Goal: Task Accomplishment & Management: Complete application form

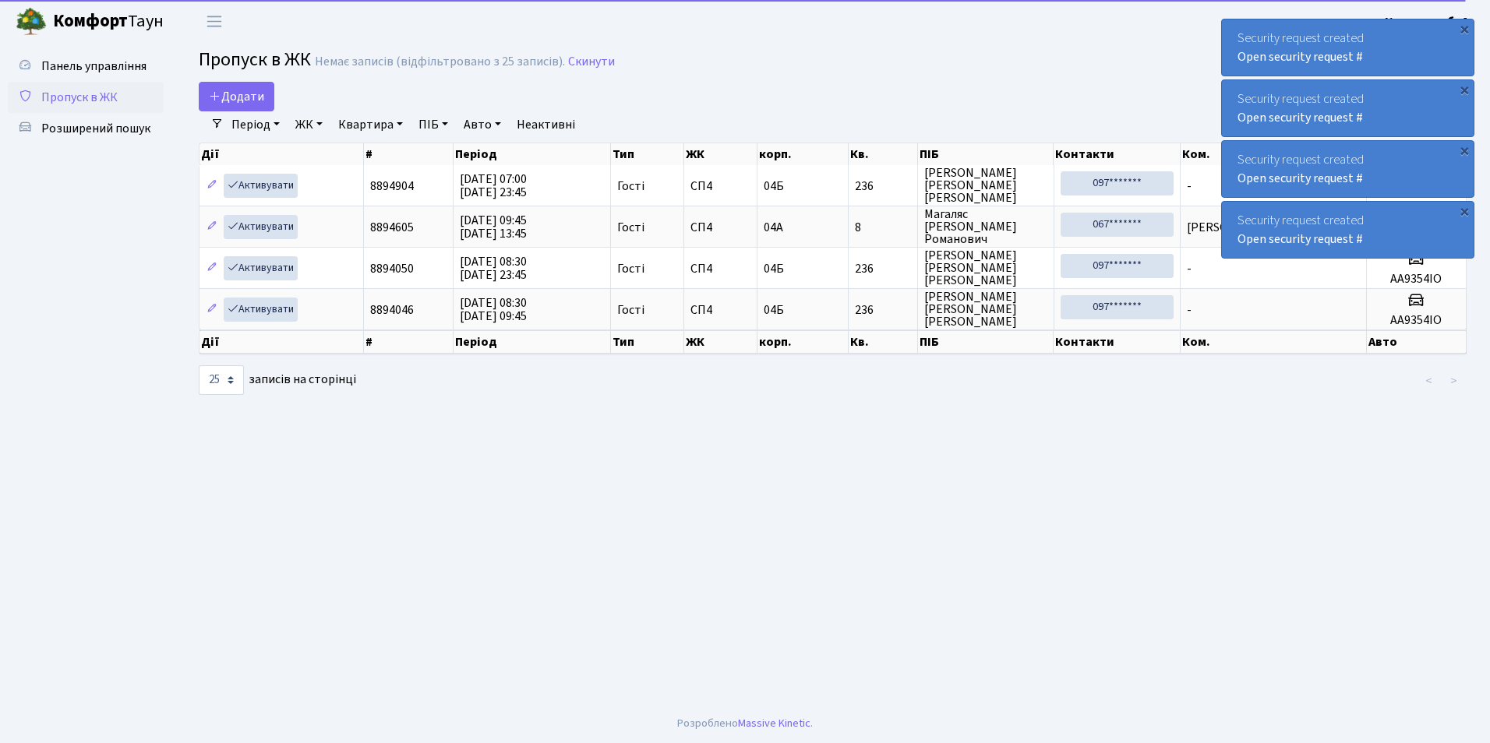
select select "25"
click at [254, 80] on main "Admin Пропуск в ЖК Список Пропуск в ЖК Немає записів (відфільтровано з 25 запис…" at bounding box center [832, 374] width 1315 height 662
click at [256, 93] on span "Додати" at bounding box center [236, 96] width 55 height 17
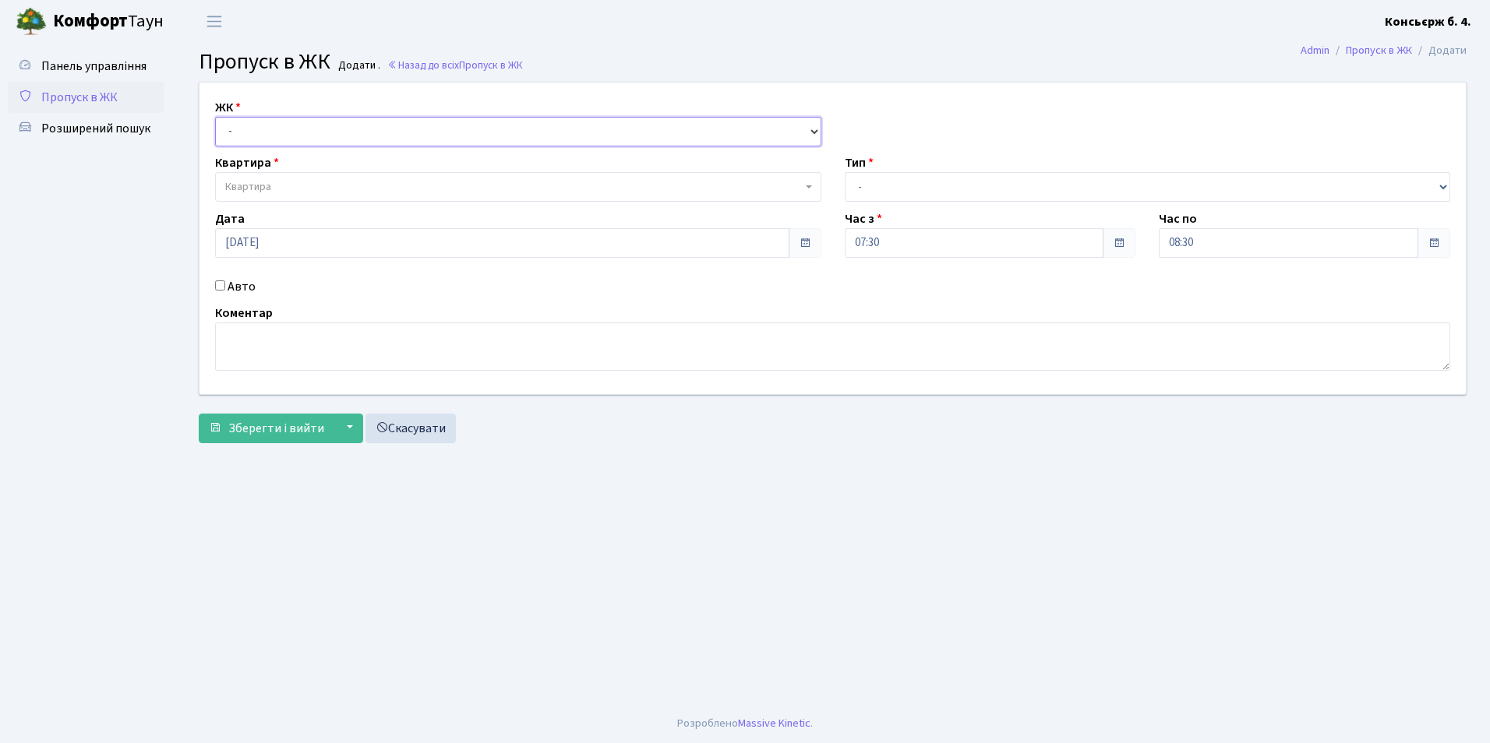
drag, startPoint x: 254, startPoint y: 130, endPoint x: 256, endPoint y: 144, distance: 14.2
click at [256, 134] on select "- [STREET_ADDRESS]" at bounding box center [518, 132] width 606 height 30
select select "325"
click at [215, 117] on select "- [STREET_ADDRESS]" at bounding box center [518, 132] width 606 height 30
select select
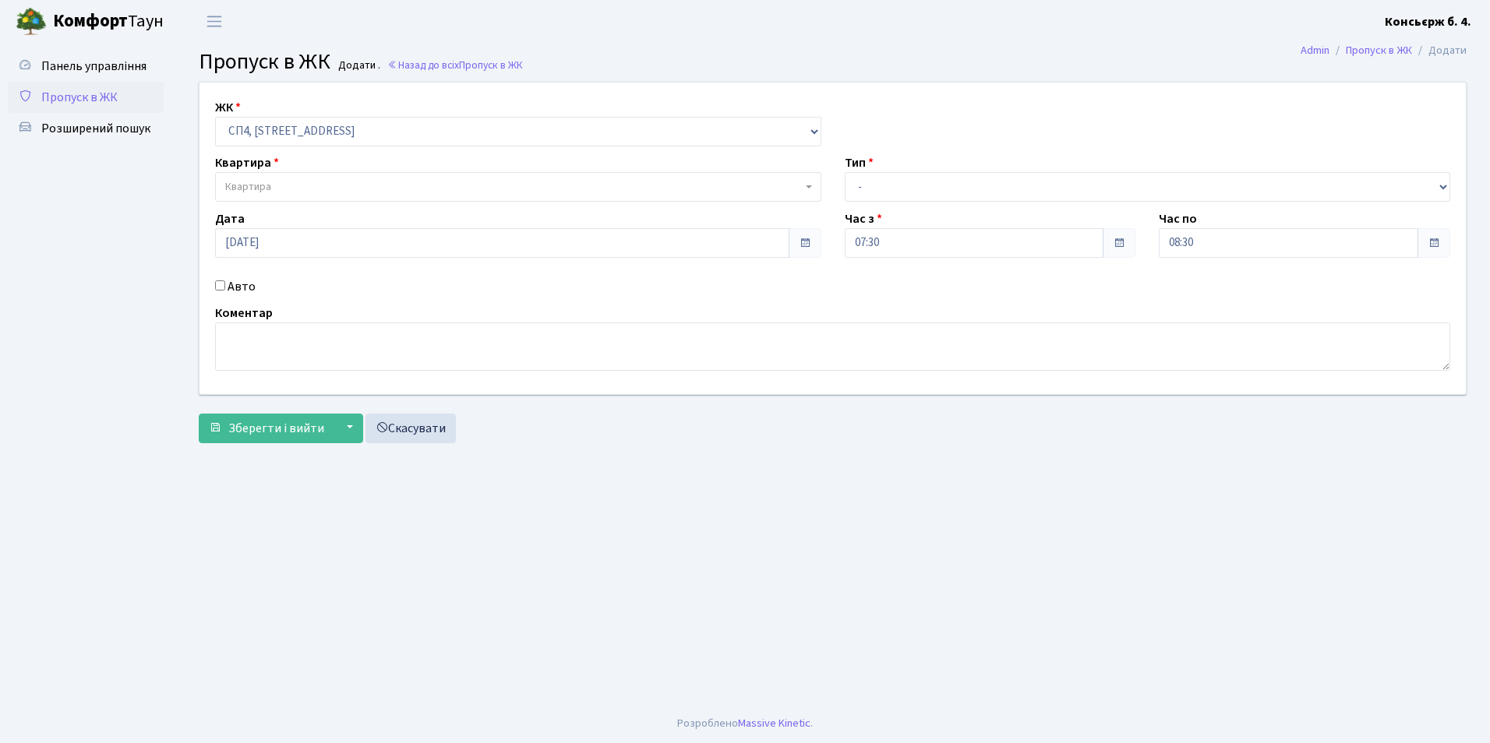
click at [260, 182] on span "Квартира" at bounding box center [248, 187] width 46 height 16
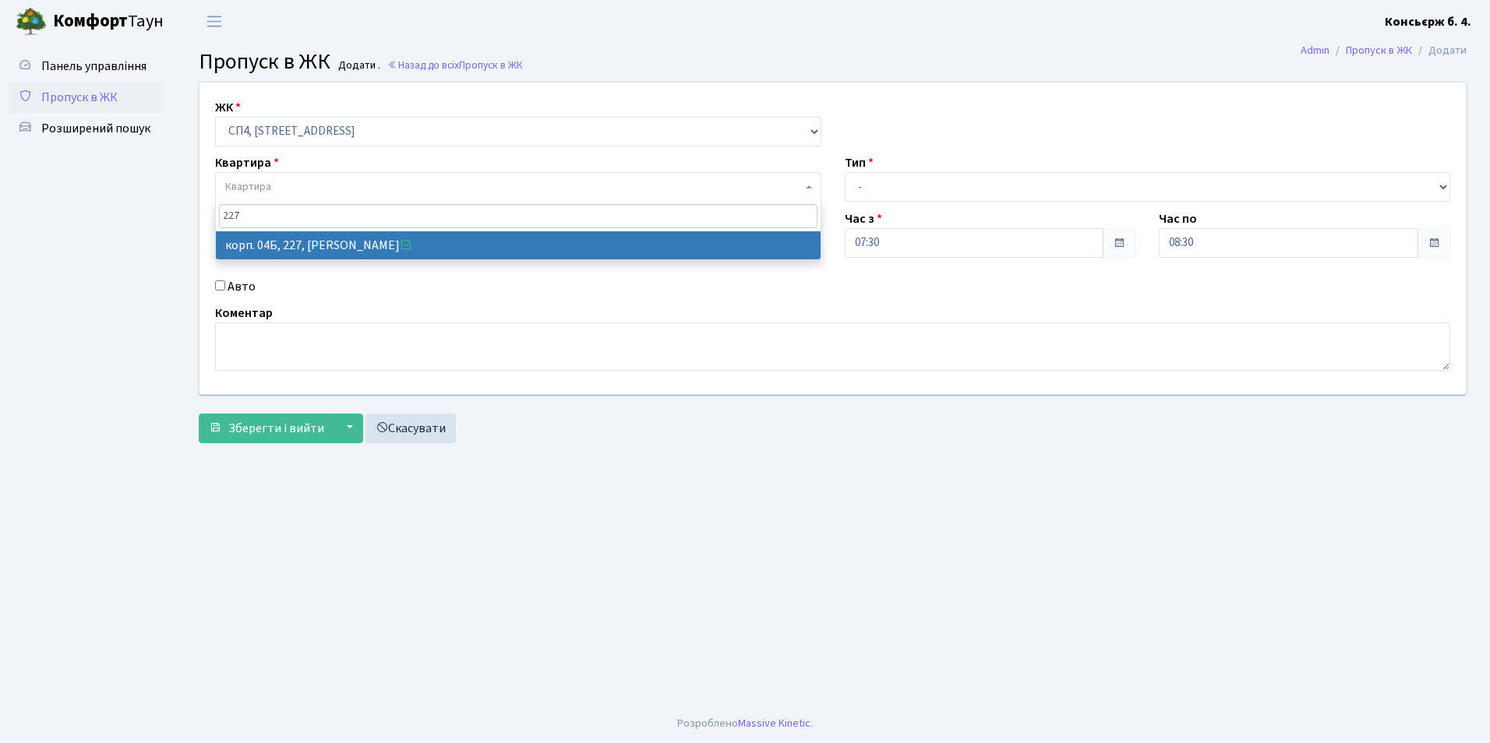
type input "227"
select select "21255"
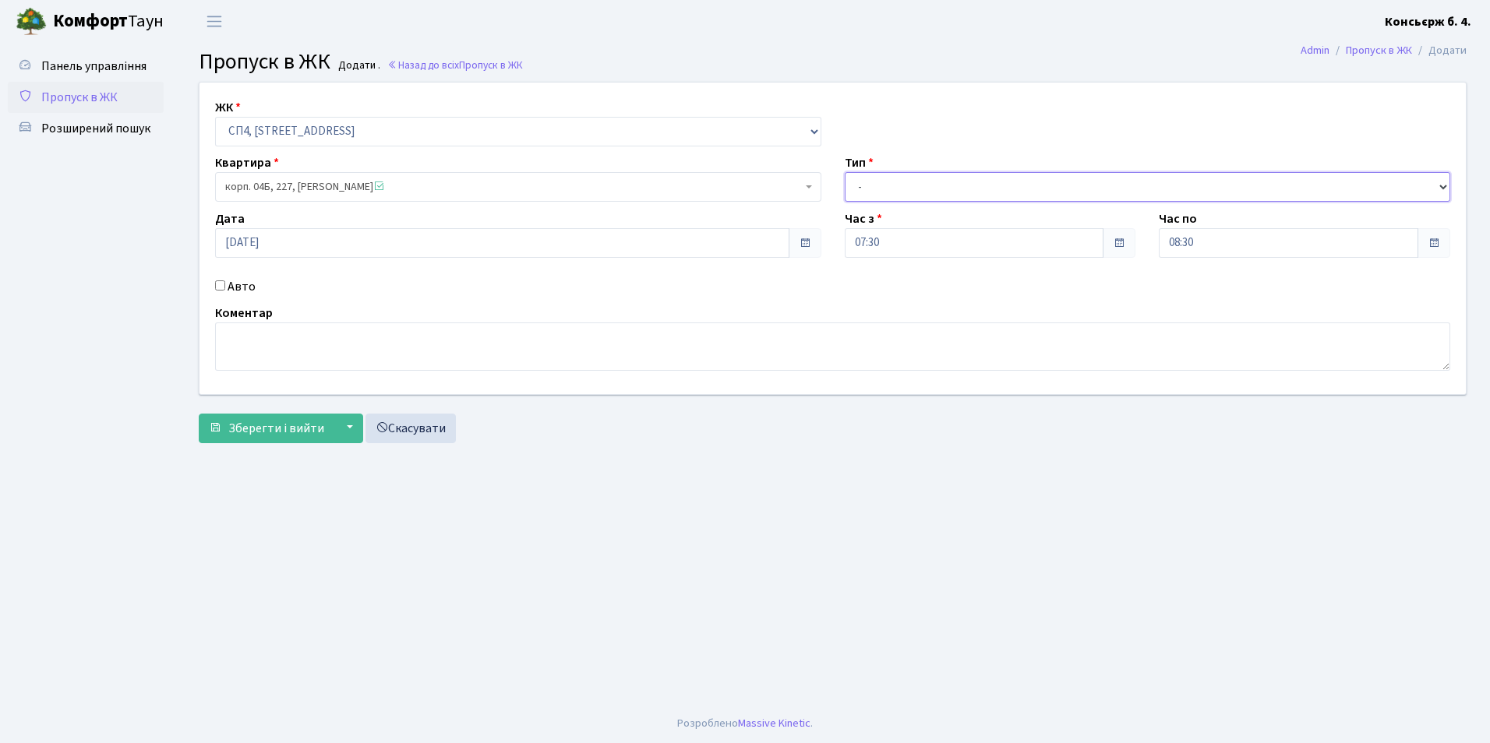
click at [940, 185] on select "- Доставка Таксі Гості Сервіс" at bounding box center [1148, 187] width 606 height 30
select select "2"
click at [845, 172] on select "- Доставка Таксі Гості Сервіс" at bounding box center [1148, 187] width 606 height 30
click at [225, 280] on div "Авто" at bounding box center [518, 286] width 630 height 19
click at [222, 281] on input "Авто" at bounding box center [220, 286] width 10 height 10
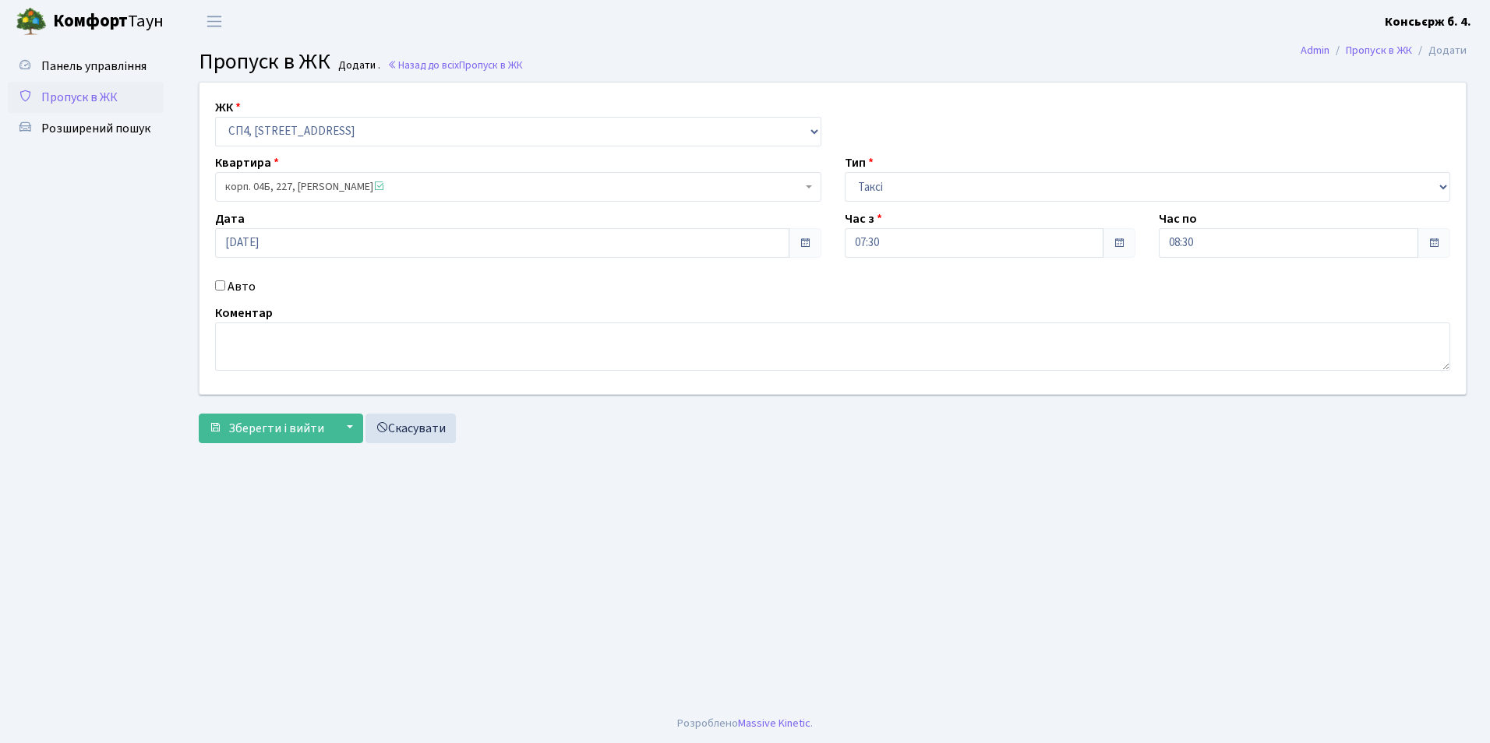
checkbox input "true"
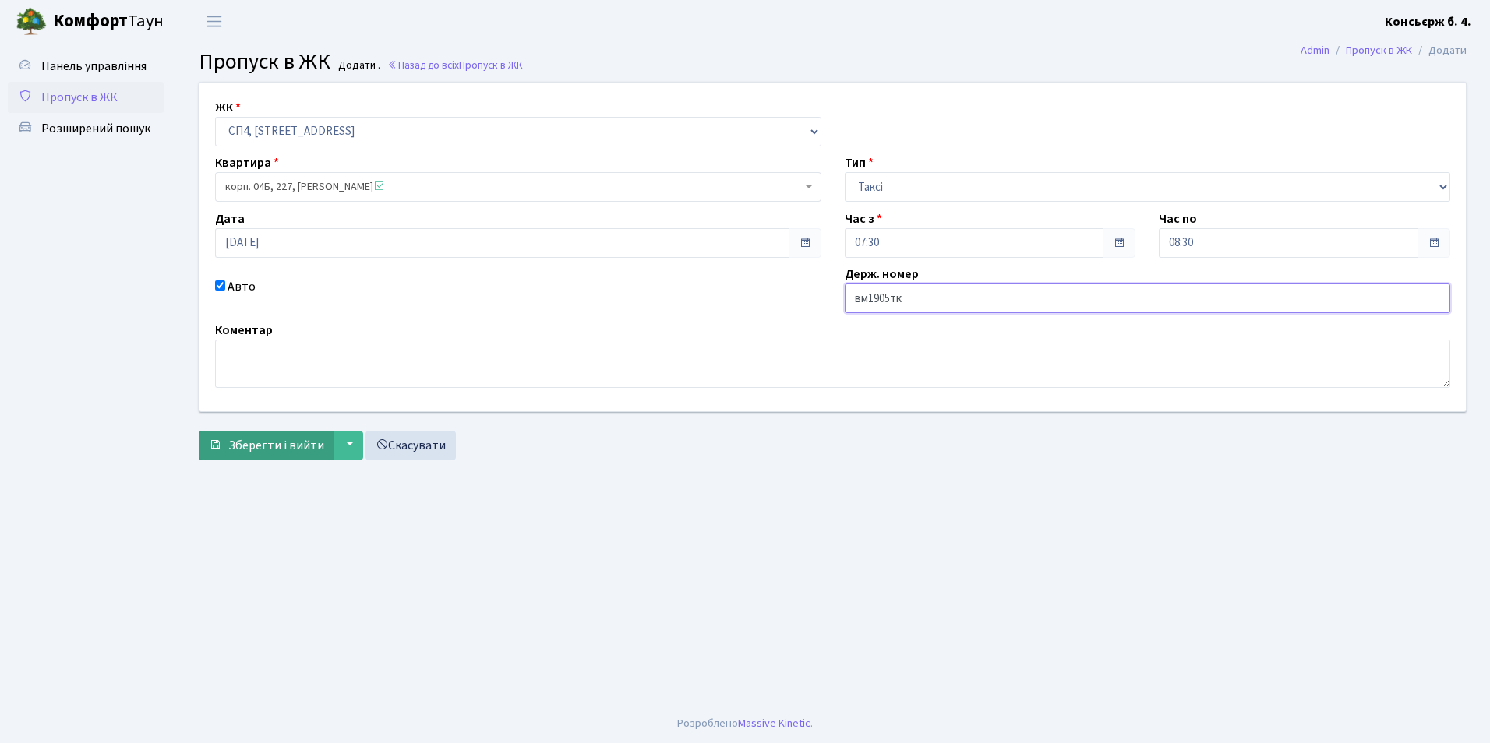
type input "вм1905тк"
click at [277, 450] on span "Зберегти і вийти" at bounding box center [276, 445] width 96 height 17
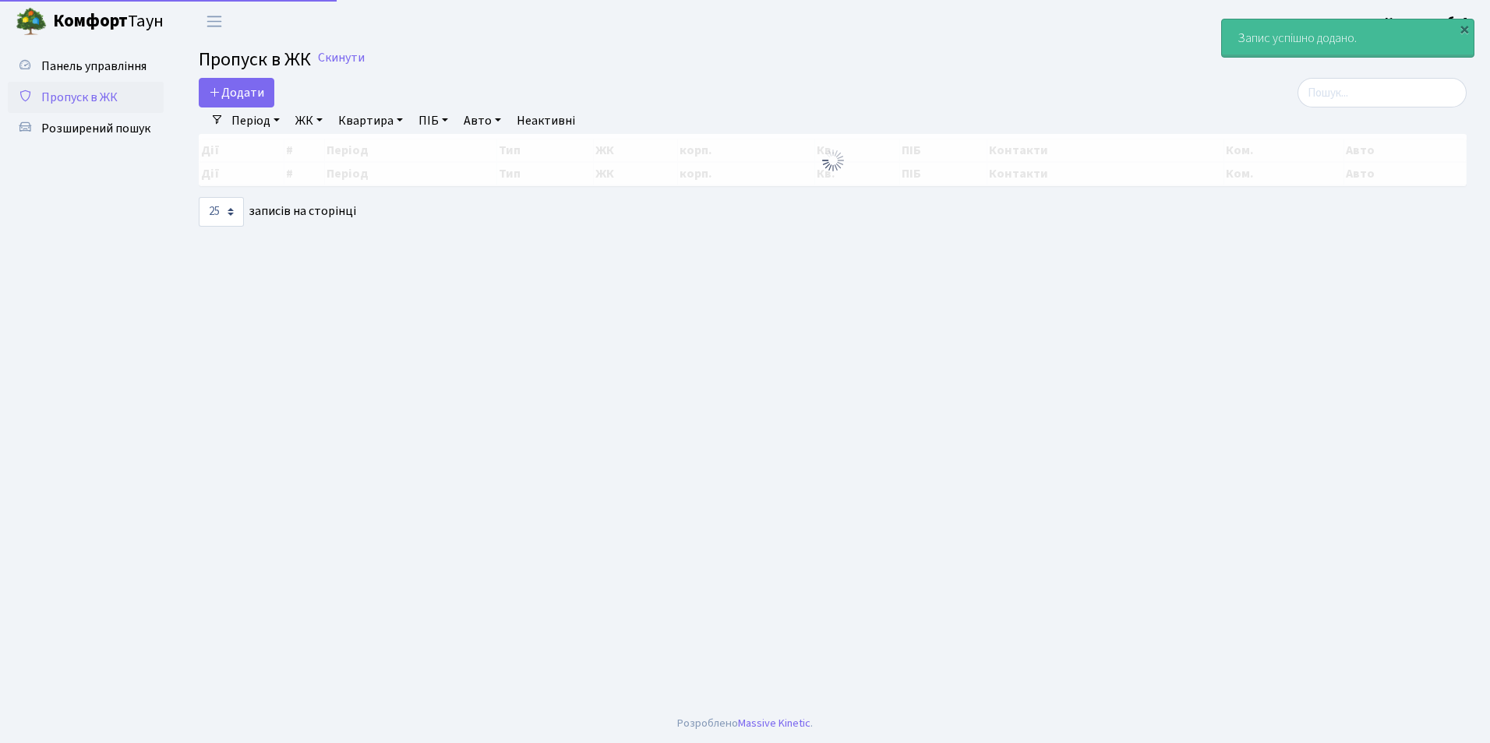
select select "25"
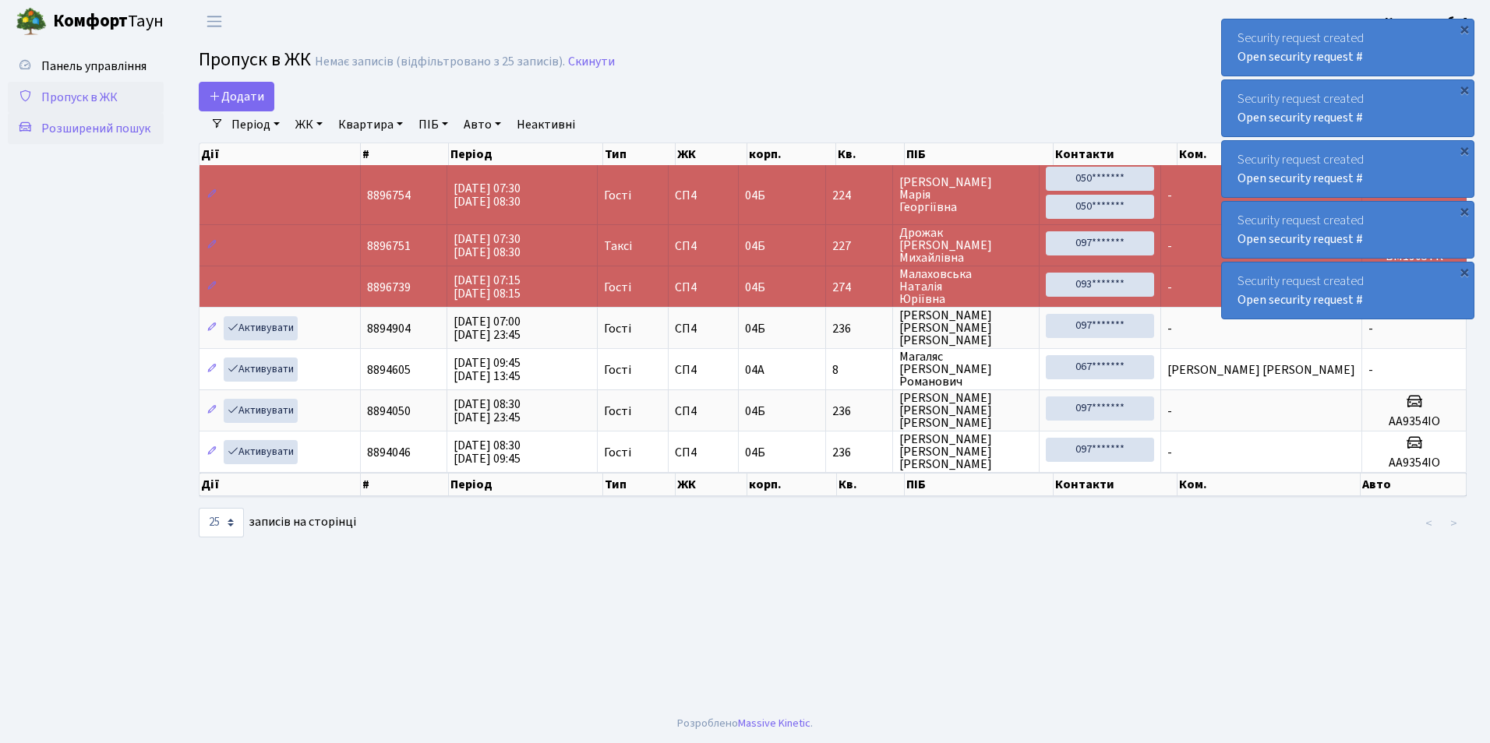
click at [58, 122] on span "Розширений пошук" at bounding box center [95, 128] width 109 height 17
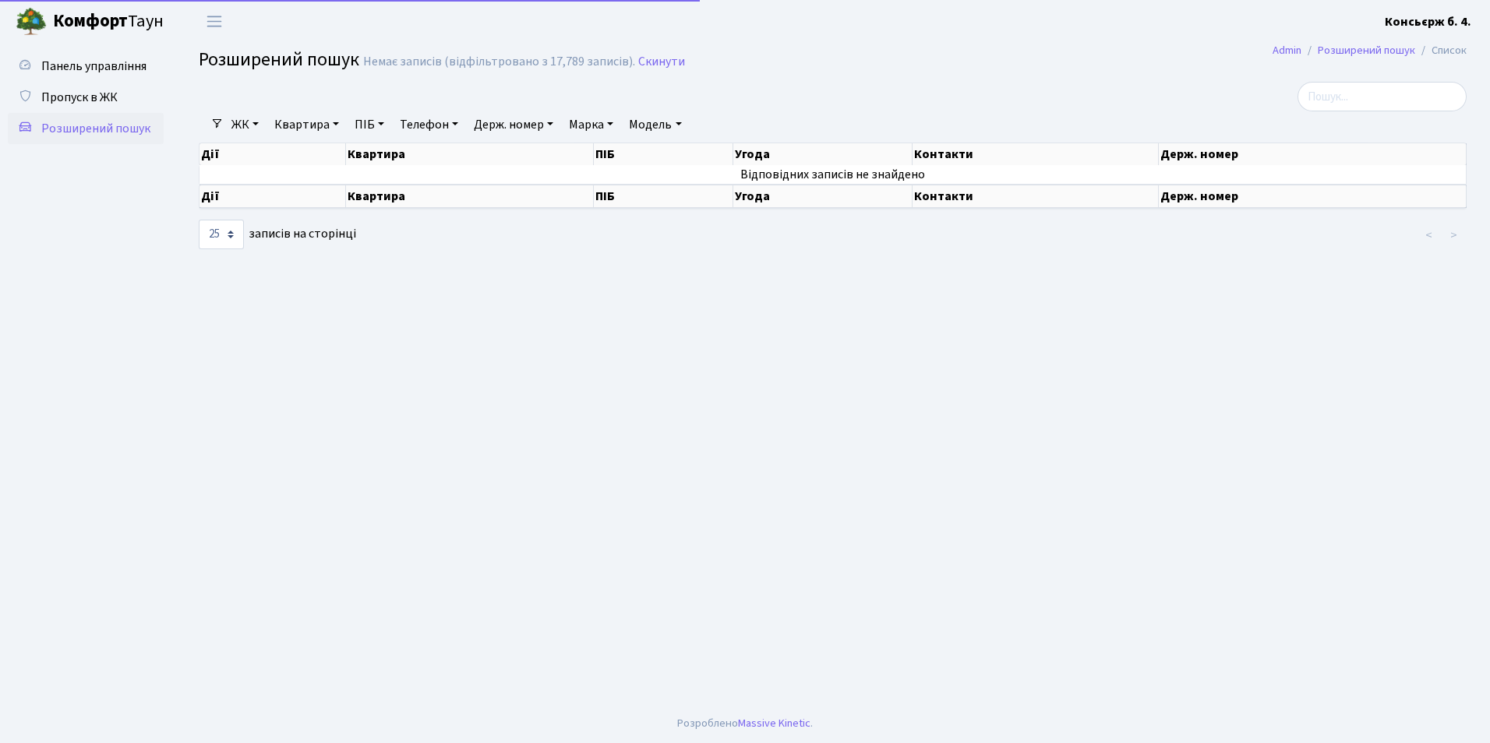
select select "25"
click at [83, 95] on span "Пропуск в ЖК" at bounding box center [79, 97] width 76 height 17
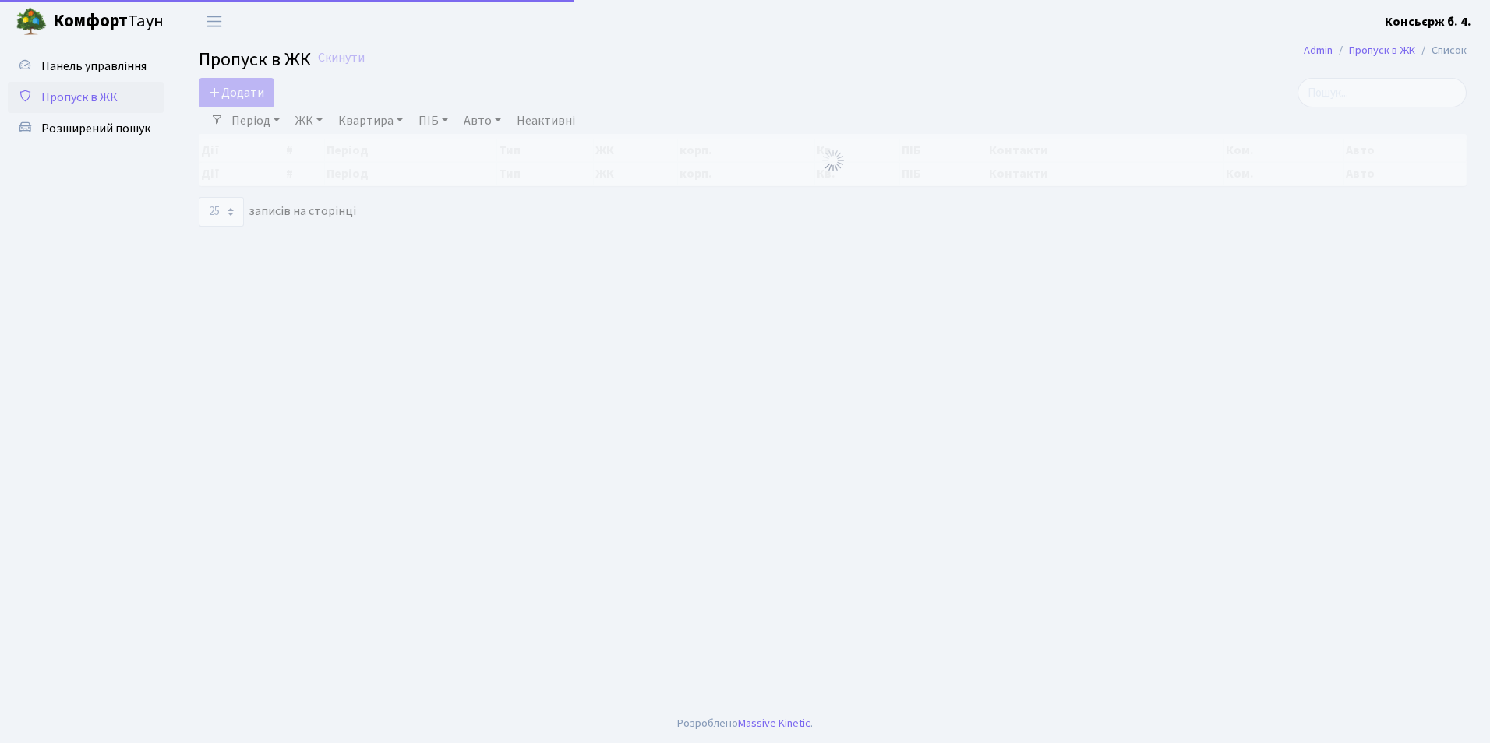
select select "25"
